Goal: Task Accomplishment & Management: Manage account settings

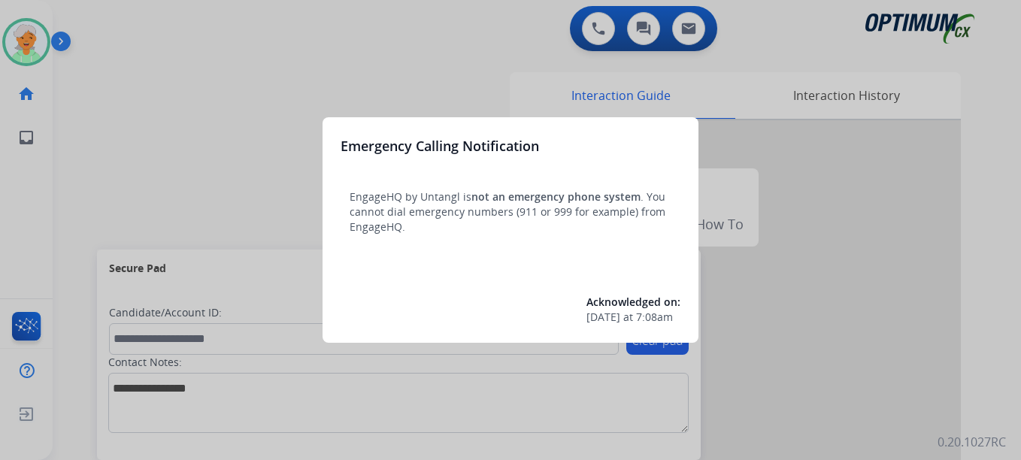
click at [35, 26] on div at bounding box center [510, 230] width 1021 height 460
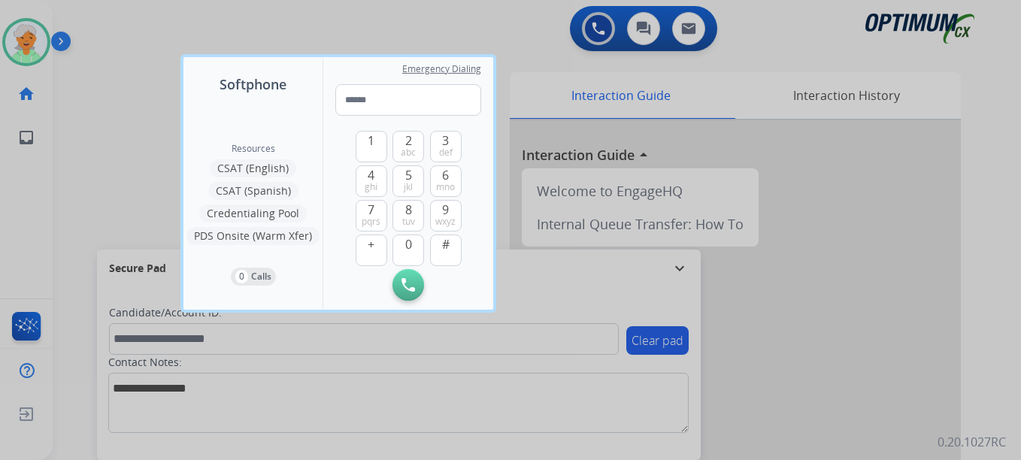
click at [31, 48] on div at bounding box center [510, 230] width 1021 height 460
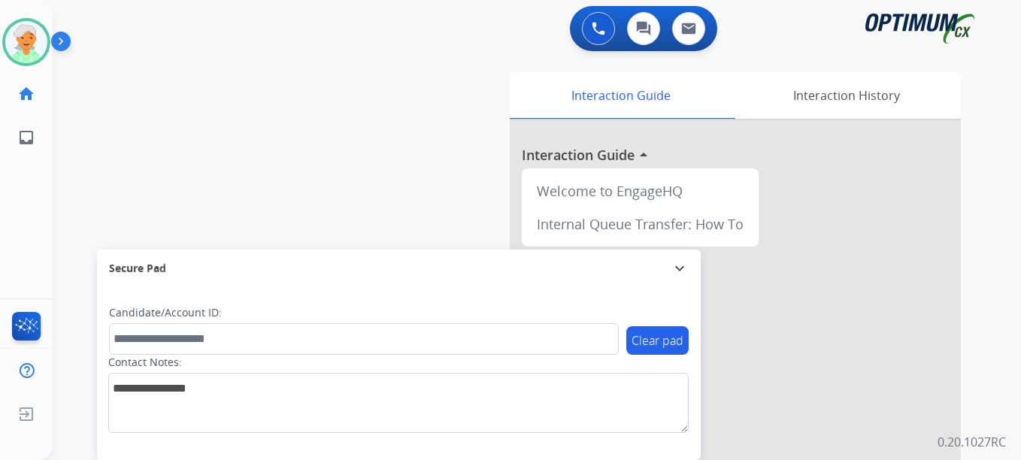
click at [31, 48] on img at bounding box center [26, 42] width 42 height 42
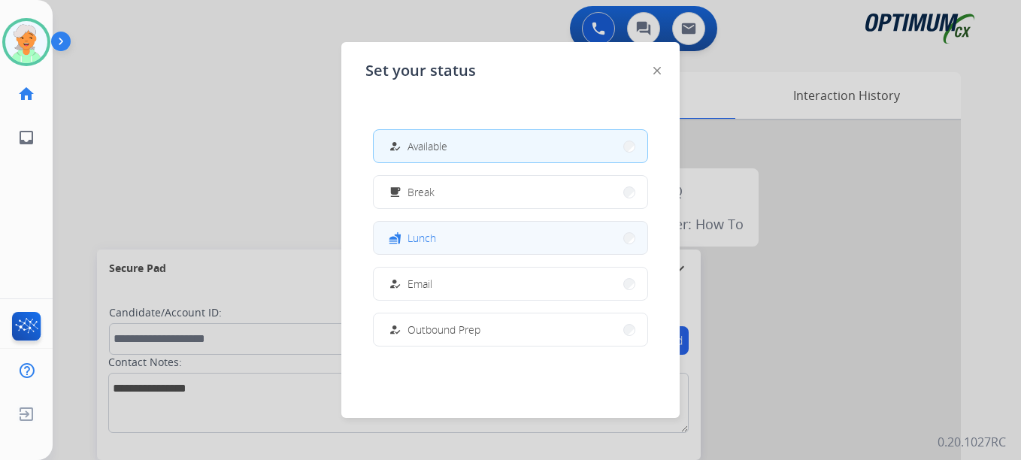
click at [459, 243] on button "fastfood Lunch" at bounding box center [511, 238] width 274 height 32
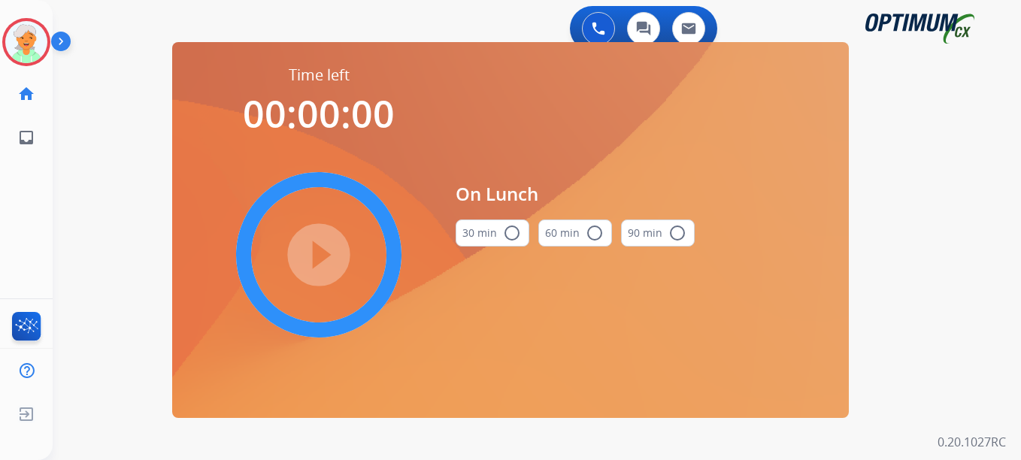
click at [509, 232] on mat-icon "radio_button_unchecked" at bounding box center [512, 233] width 18 height 18
click at [318, 246] on mat-icon "play_circle_filled" at bounding box center [319, 255] width 18 height 18
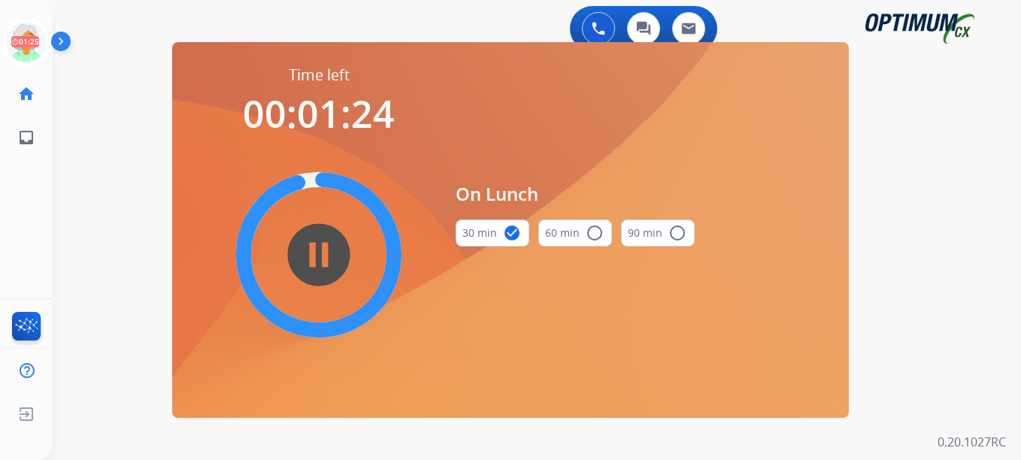
click at [417, 304] on div "pause_circle_filled" at bounding box center [319, 255] width 226 height 226
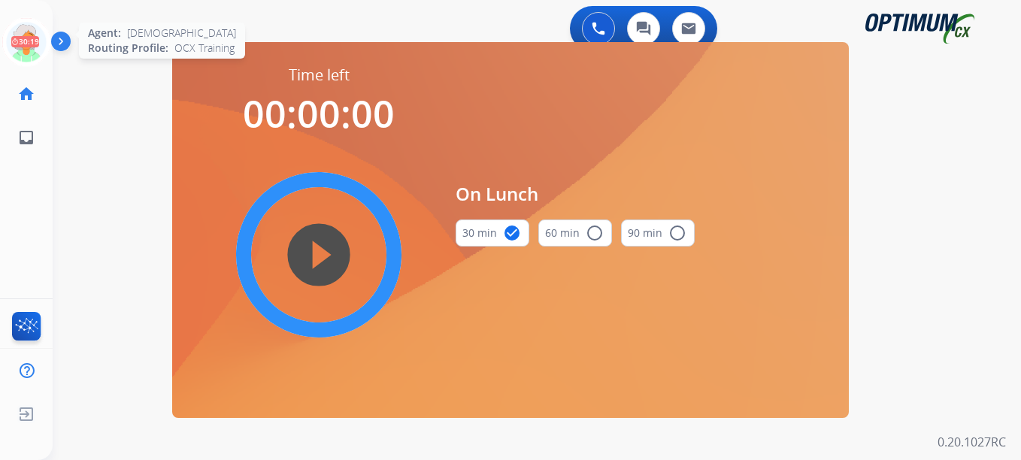
click at [20, 43] on icon at bounding box center [26, 42] width 49 height 49
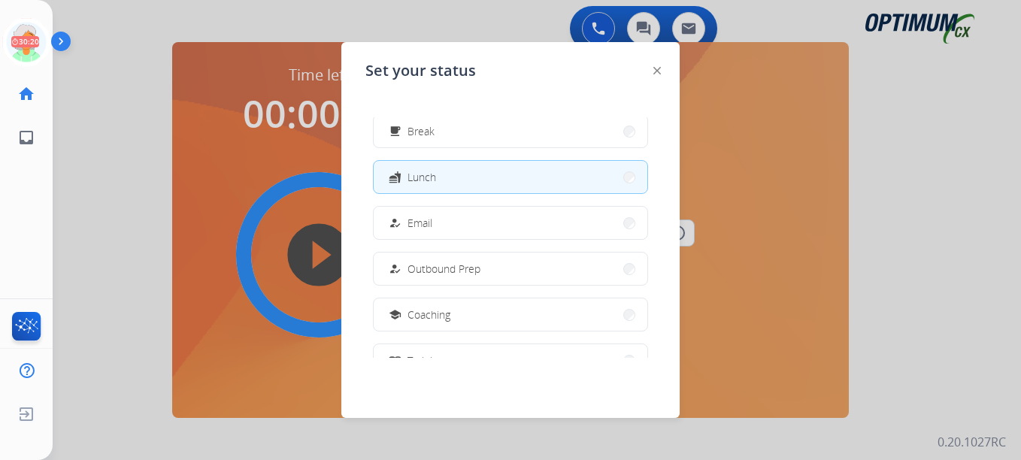
scroll to position [75, 0]
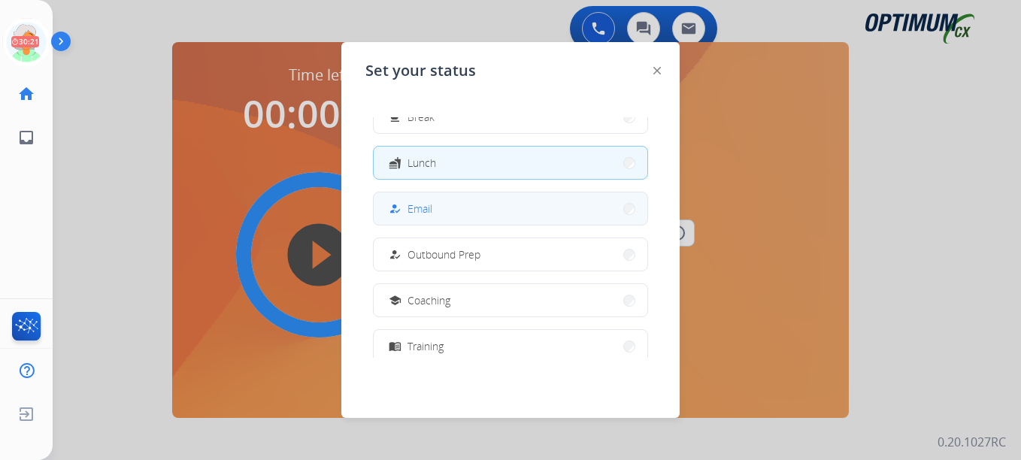
click at [427, 208] on span "Email" at bounding box center [419, 209] width 25 height 16
